Goal: Task Accomplishment & Management: Complete application form

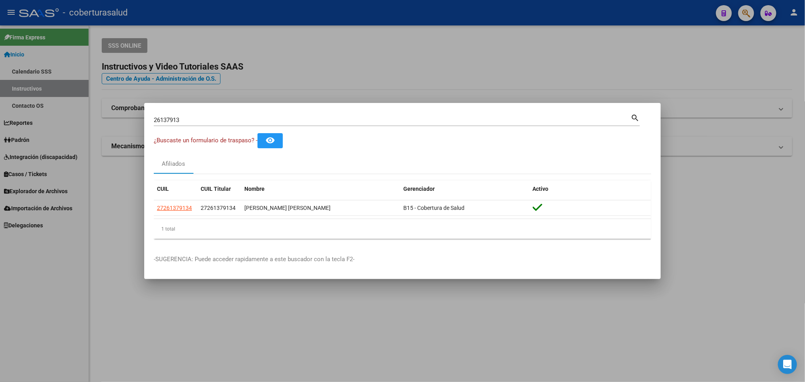
click at [293, 122] on input "26137913" at bounding box center [392, 119] width 477 height 7
paste input "50715784"
type input "50715784"
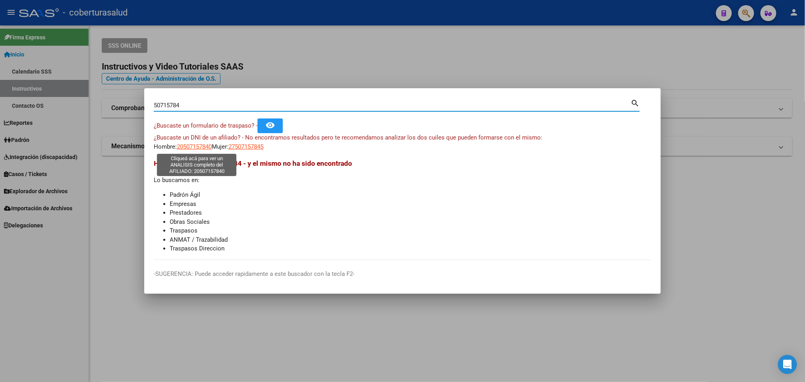
click at [207, 147] on span "20507157840" at bounding box center [194, 146] width 35 height 7
type textarea "20507157840"
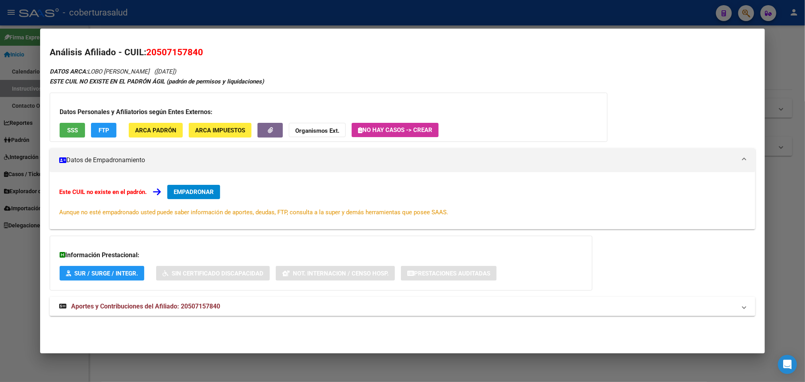
click at [190, 192] on span "EMPADRONAR" at bounding box center [194, 191] width 40 height 7
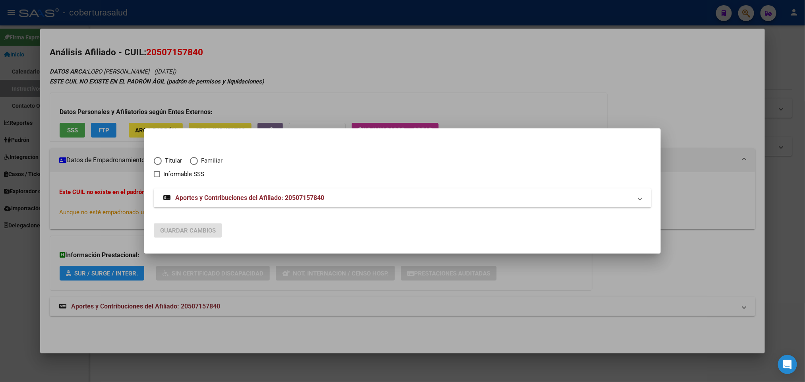
click at [198, 163] on span "Familiar" at bounding box center [210, 160] width 25 height 9
click at [198, 163] on input "Familiar" at bounding box center [194, 161] width 8 height 8
radio input "true"
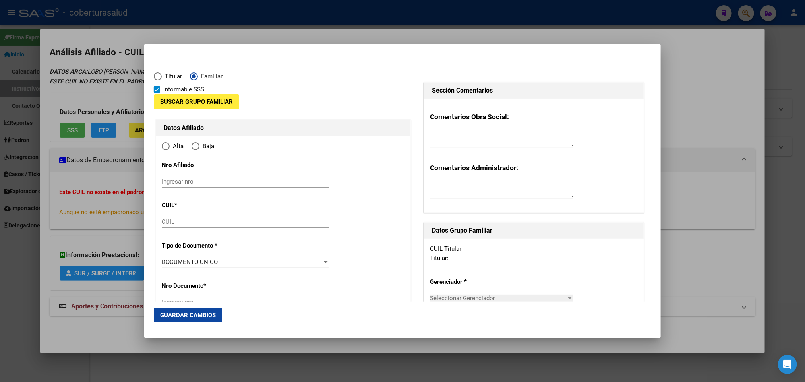
checkbox input "true"
type input "20-50715784-0"
radio input "true"
type input "50715784"
type input "LOBO"
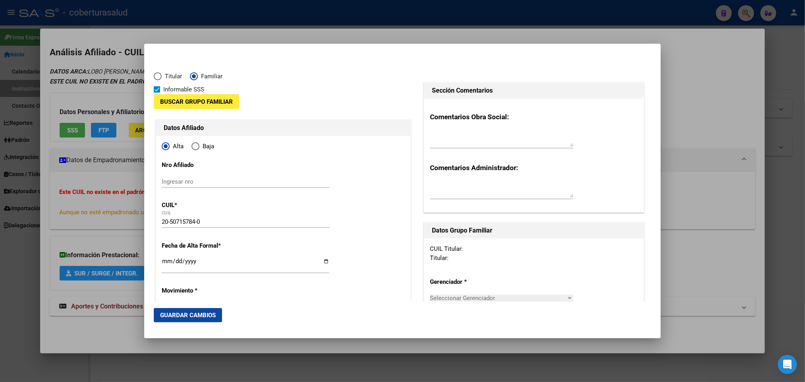
type input "[PERSON_NAME]"
type input "[DATE]"
type input "ALDERETES"
type input "4178"
type input "[PERSON_NAME][GEOGRAPHIC_DATA]"
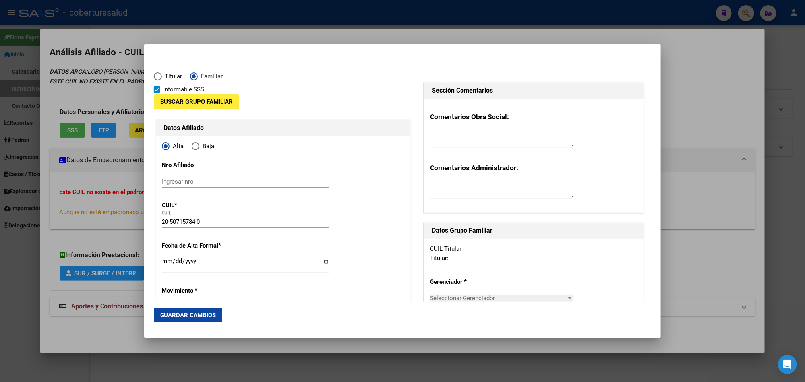
type input "1100"
type input "ALDERETES"
click at [179, 101] on span "Buscar Grupo Familiar" at bounding box center [196, 101] width 73 height 7
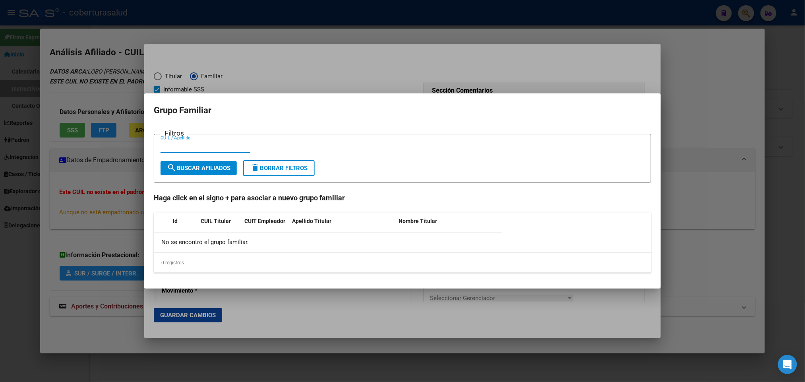
paste input "27944706"
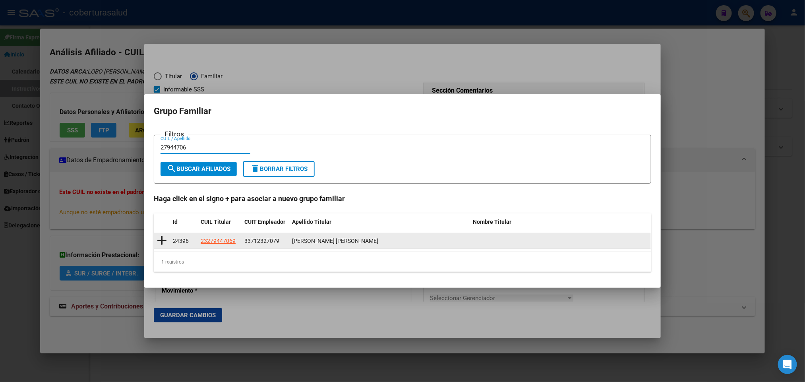
type input "27944706"
click at [160, 240] on icon at bounding box center [162, 240] width 10 height 11
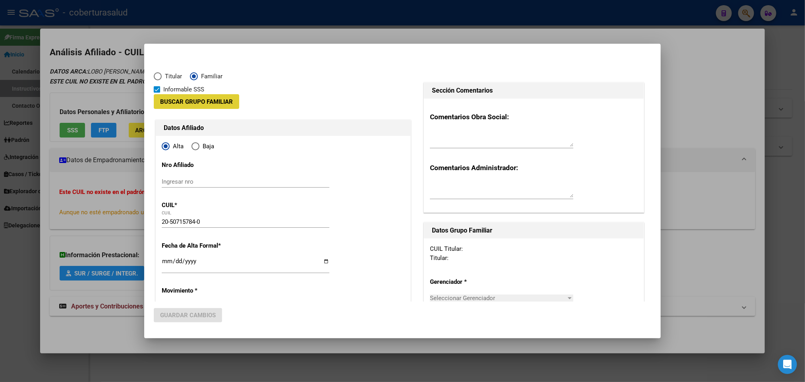
type input "33-71232707-9"
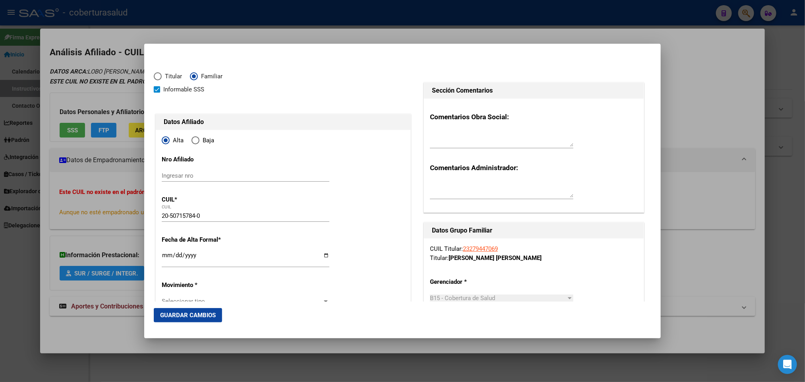
scroll to position [60, 0]
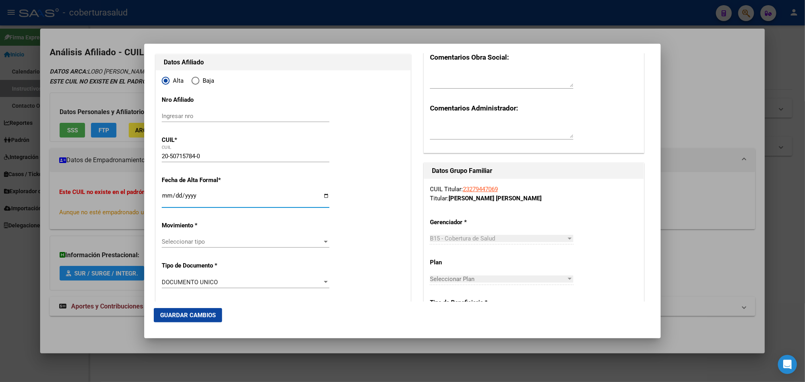
click at [162, 197] on input "Ingresar fecha" at bounding box center [246, 198] width 168 height 13
type input "[DATE]"
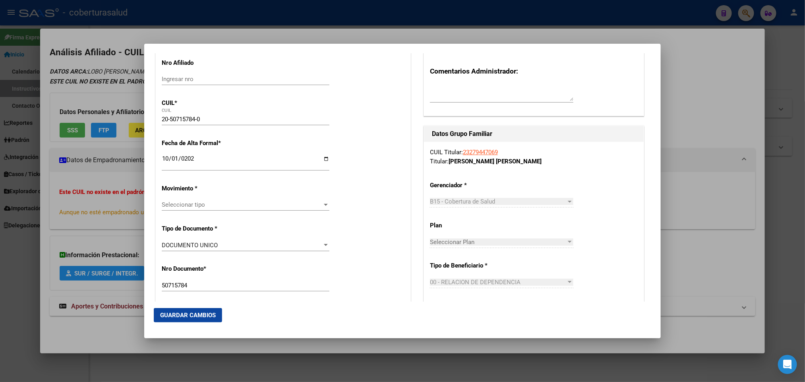
scroll to position [119, 0]
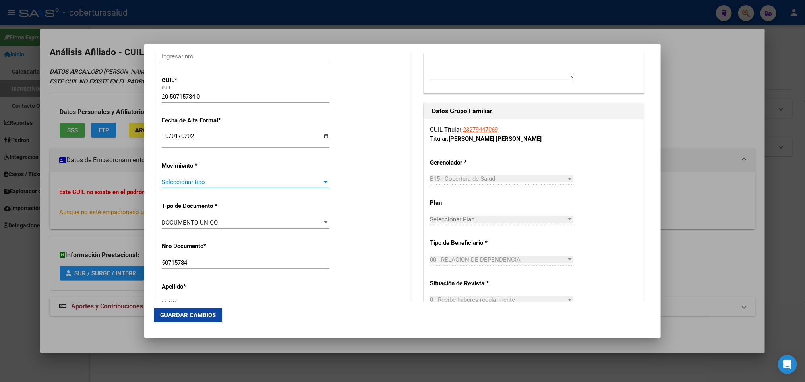
click at [303, 184] on span "Seleccionar tipo" at bounding box center [242, 181] width 161 height 7
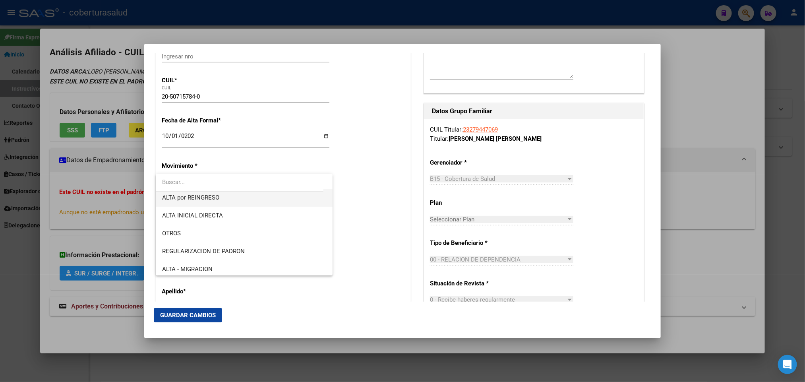
scroll to position [60, 0]
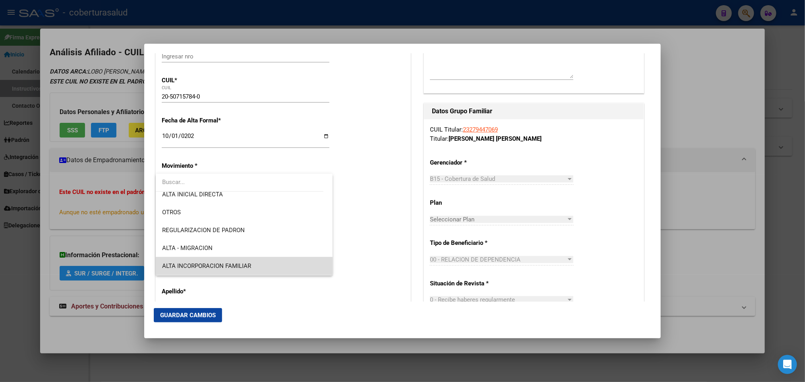
click at [281, 264] on span "ALTA INCORPORACION FAMILIAR" at bounding box center [244, 266] width 164 height 18
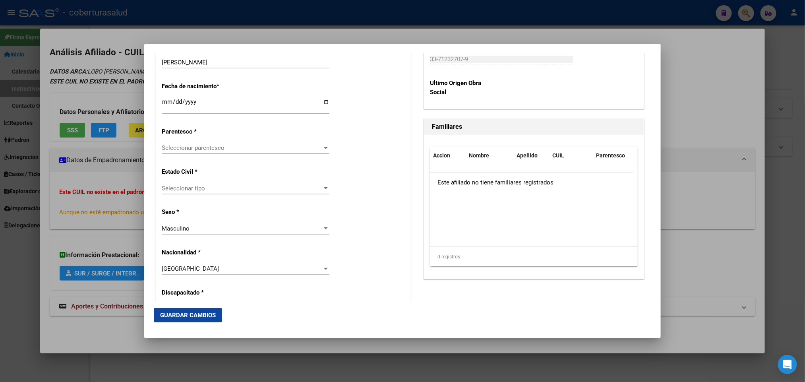
scroll to position [417, 0]
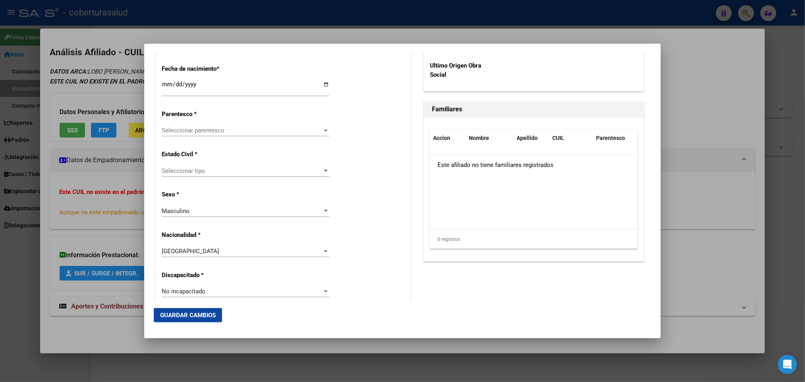
click at [290, 129] on span "Seleccionar parentesco" at bounding box center [242, 130] width 161 height 7
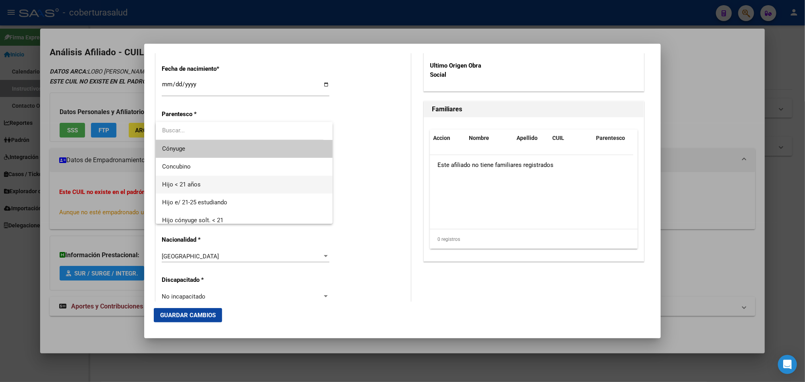
click at [273, 180] on span "Hijo < 21 años" at bounding box center [244, 185] width 164 height 18
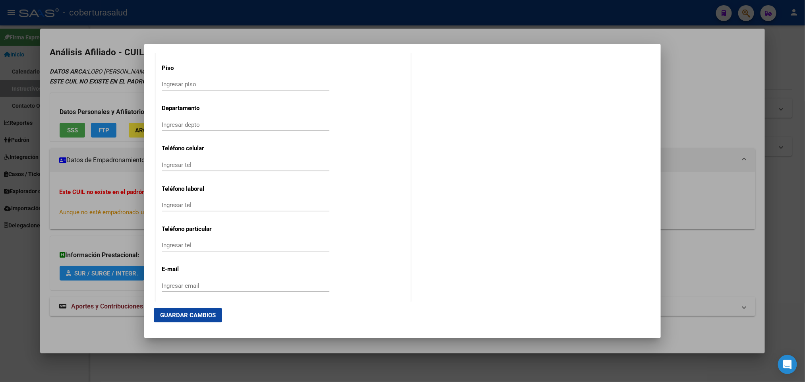
scroll to position [1004, 0]
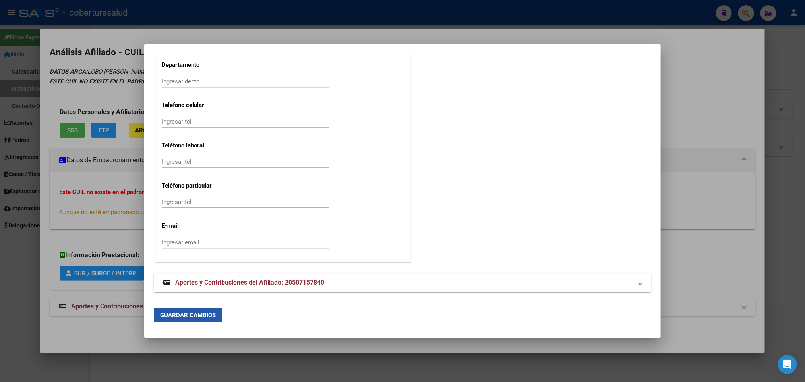
click at [198, 311] on span "Guardar Cambios" at bounding box center [188, 314] width 56 height 7
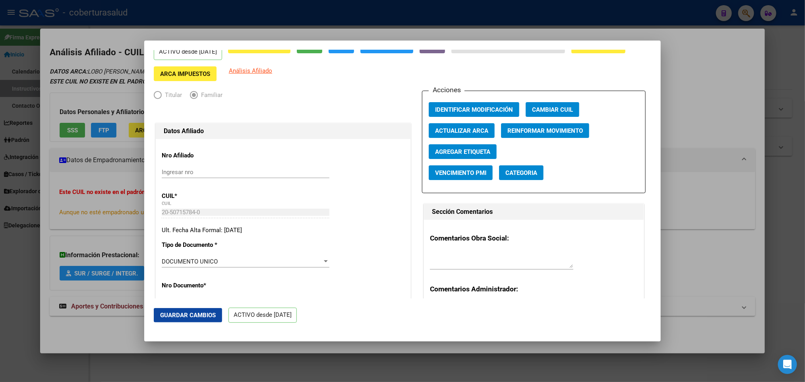
scroll to position [0, 0]
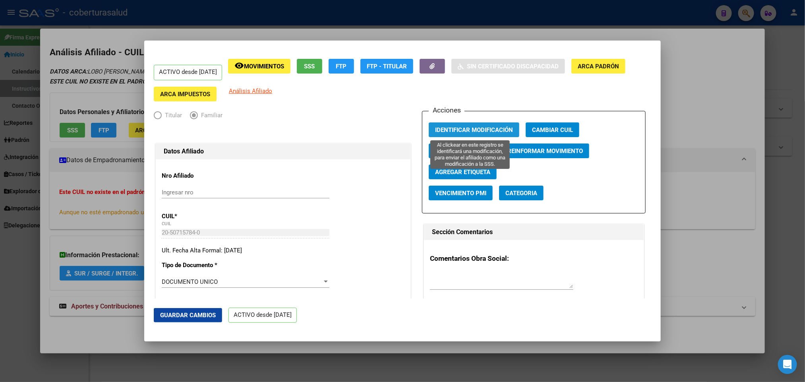
click at [490, 132] on span "Identificar Modificación" at bounding box center [474, 129] width 78 height 7
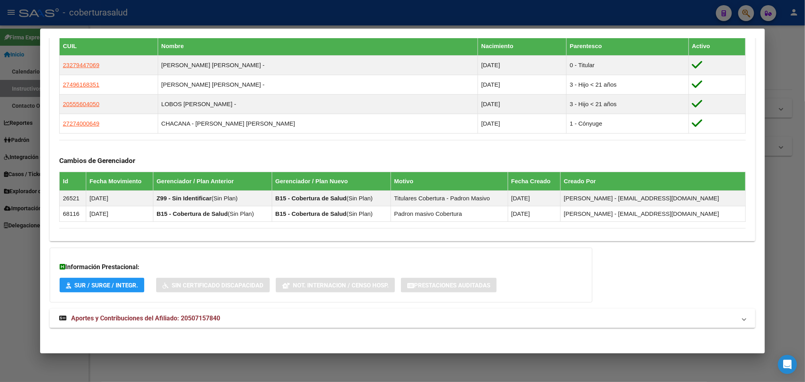
scroll to position [417, 0]
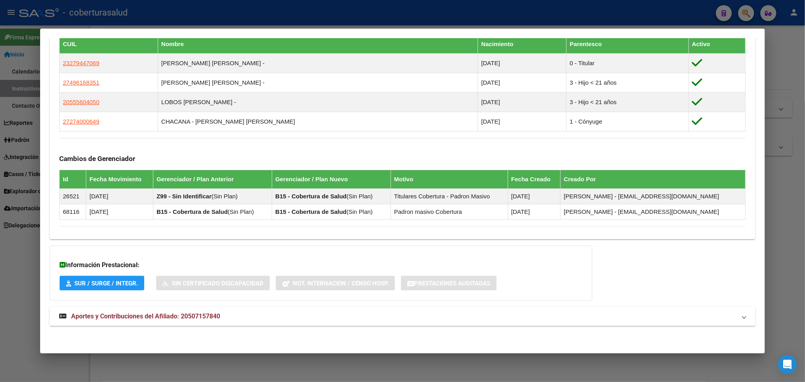
click at [119, 314] on span "Aportes y Contribuciones del Afiliado: 20507157840" at bounding box center [145, 316] width 149 height 8
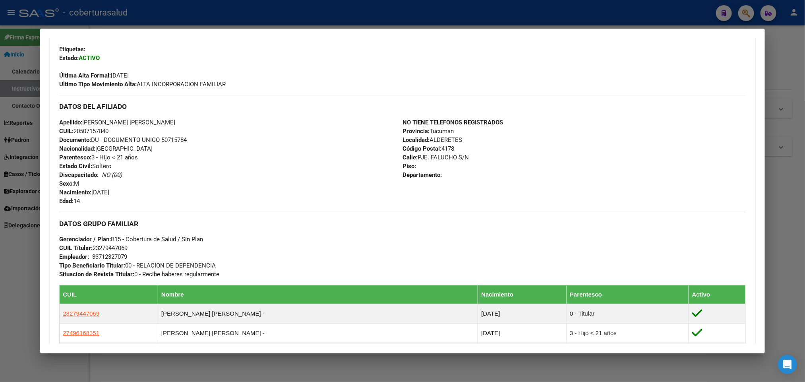
scroll to position [0, 0]
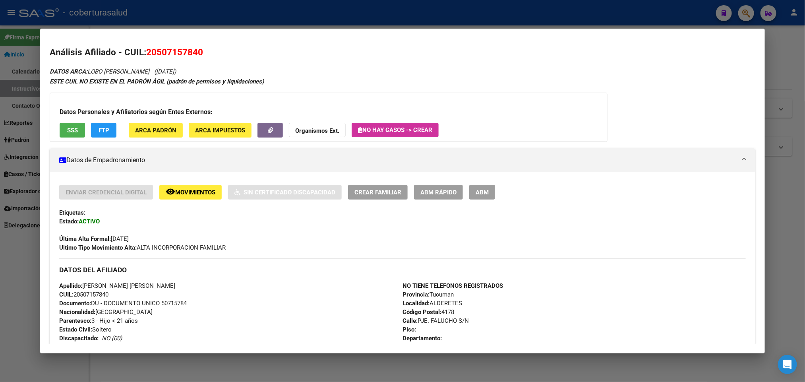
click at [185, 52] on span "20507157840" at bounding box center [174, 52] width 57 height 10
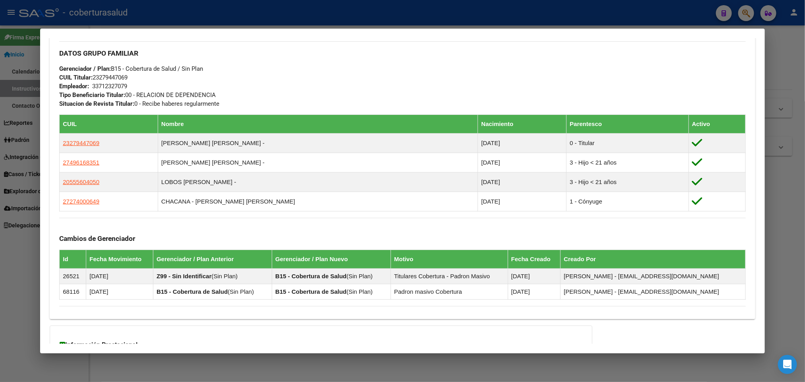
scroll to position [580, 0]
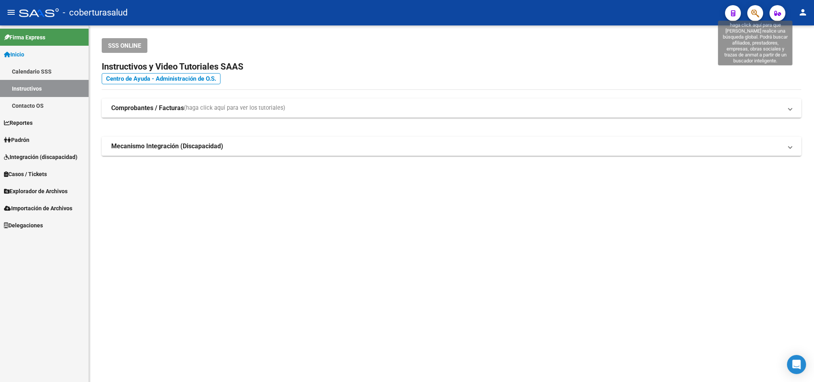
click at [756, 15] on icon "button" at bounding box center [755, 13] width 8 height 9
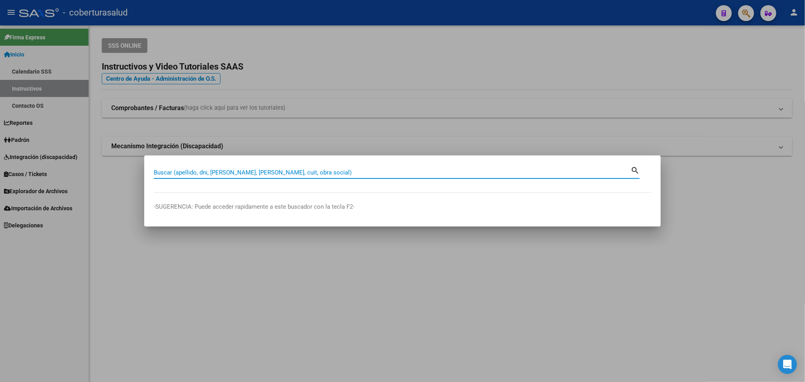
paste input "27274000649"
type input "27274000649"
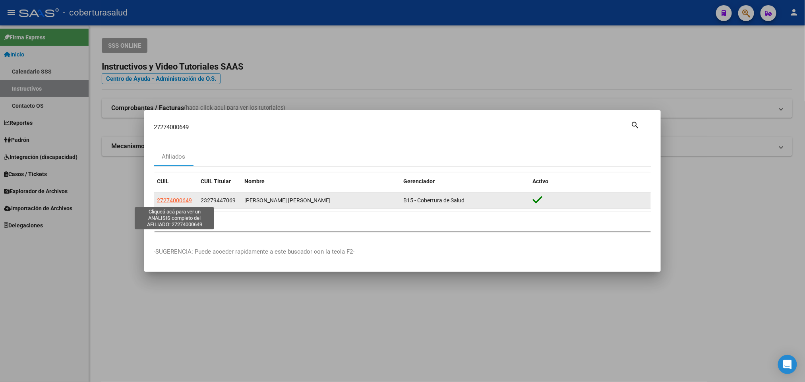
click at [169, 202] on span "27274000649" at bounding box center [174, 200] width 35 height 6
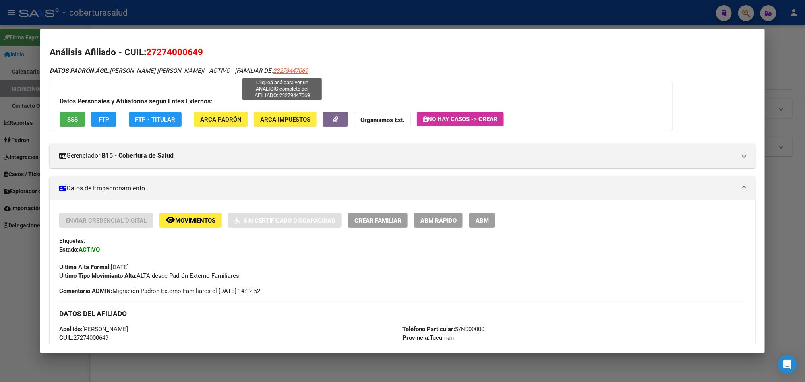
click at [286, 70] on span "23279447069" at bounding box center [290, 70] width 35 height 7
type textarea "23279447069"
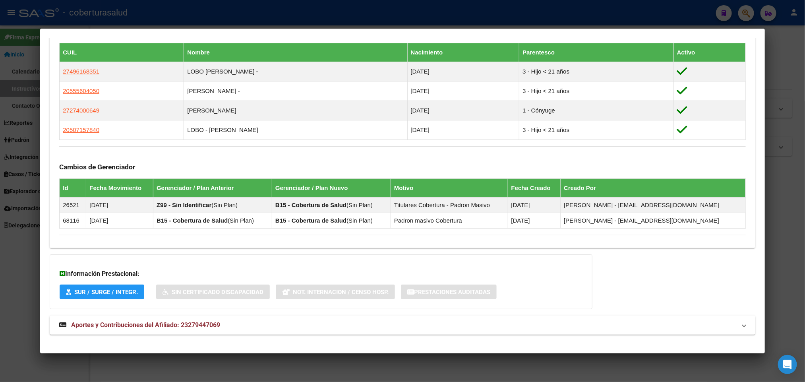
scroll to position [452, 0]
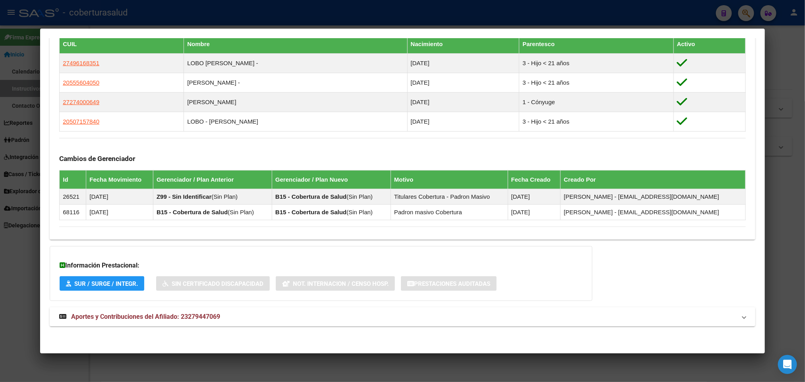
click at [201, 321] on strong "Aportes y Contribuciones del Afiliado: 23279447069" at bounding box center [139, 317] width 161 height 10
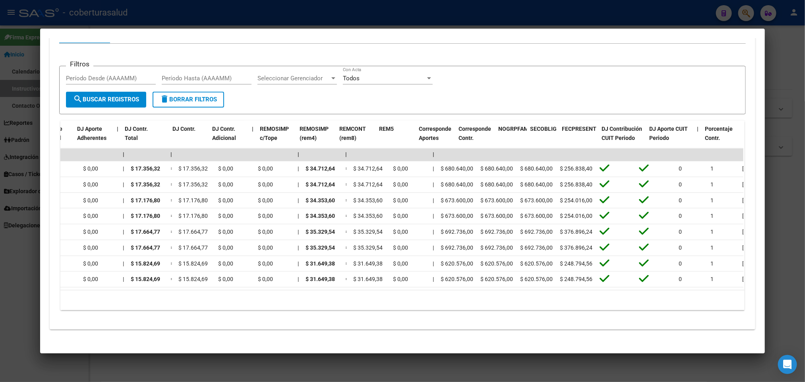
scroll to position [0, 920]
